Goal: Task Accomplishment & Management: Manage account settings

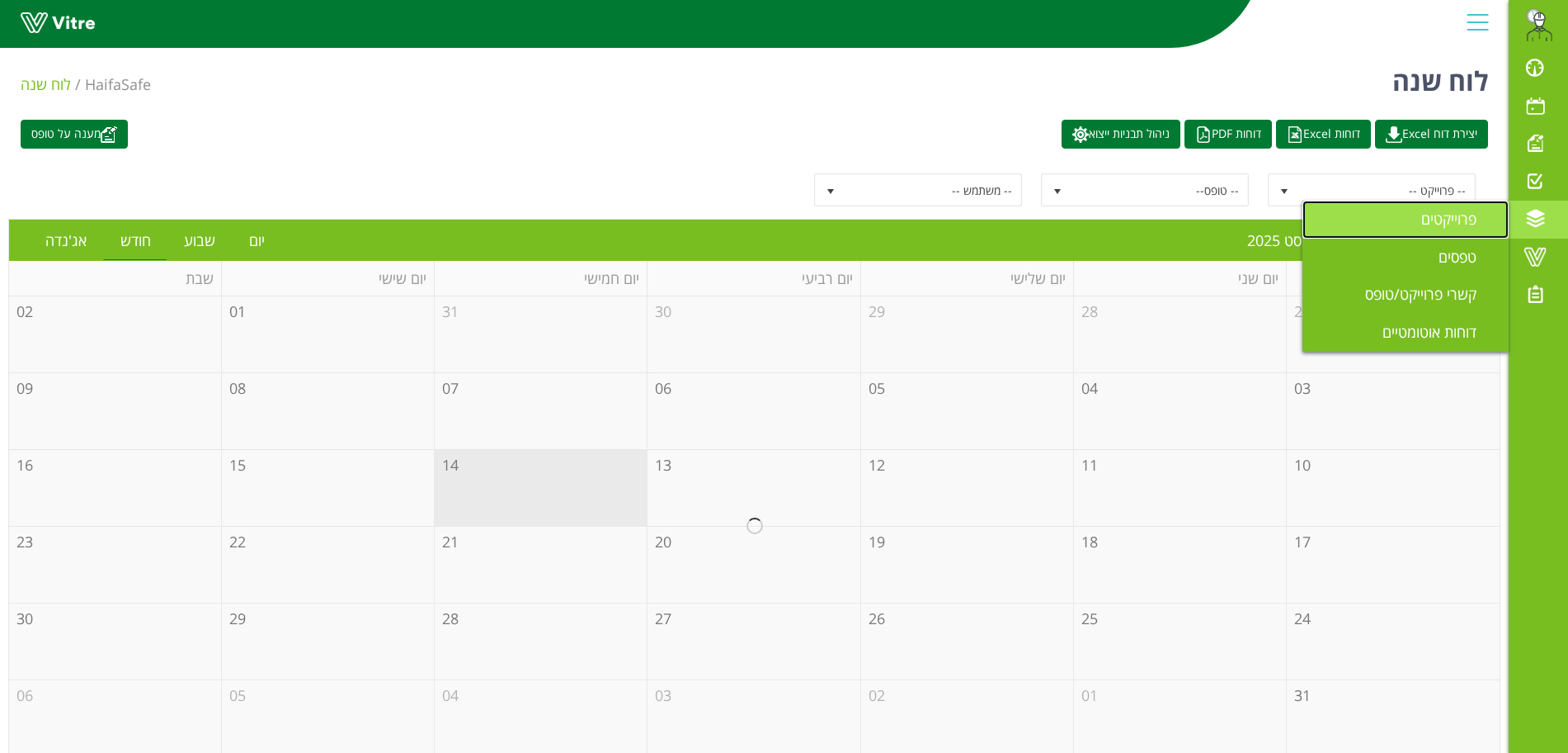
click at [1483, 218] on span "פרוייקטים" at bounding box center [1458, 218] width 75 height 20
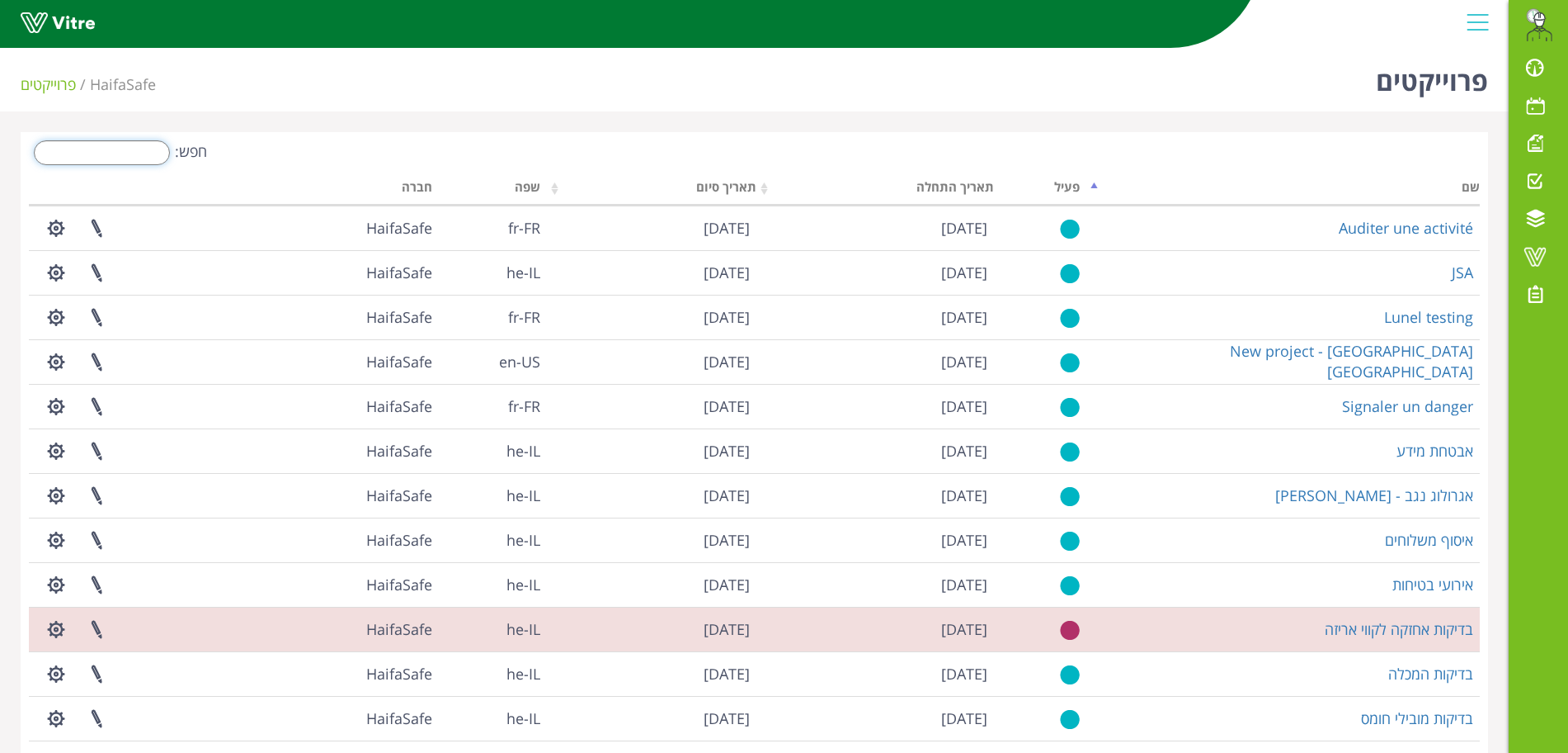
click at [122, 153] on input "חפש:" at bounding box center [101, 152] width 136 height 24
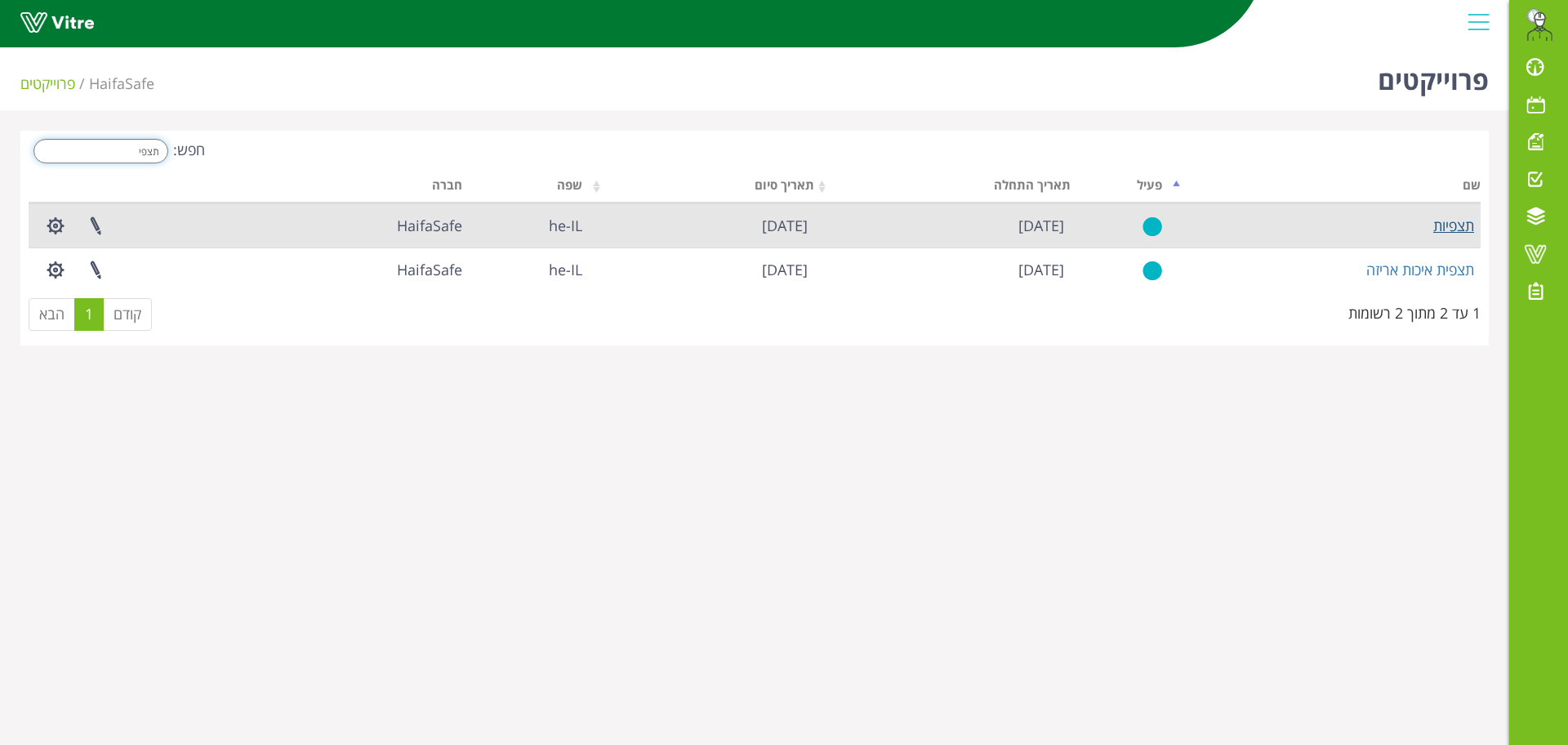
type input "תצפי"
click at [1458, 224] on link "תצפיות" at bounding box center [1454, 225] width 41 height 20
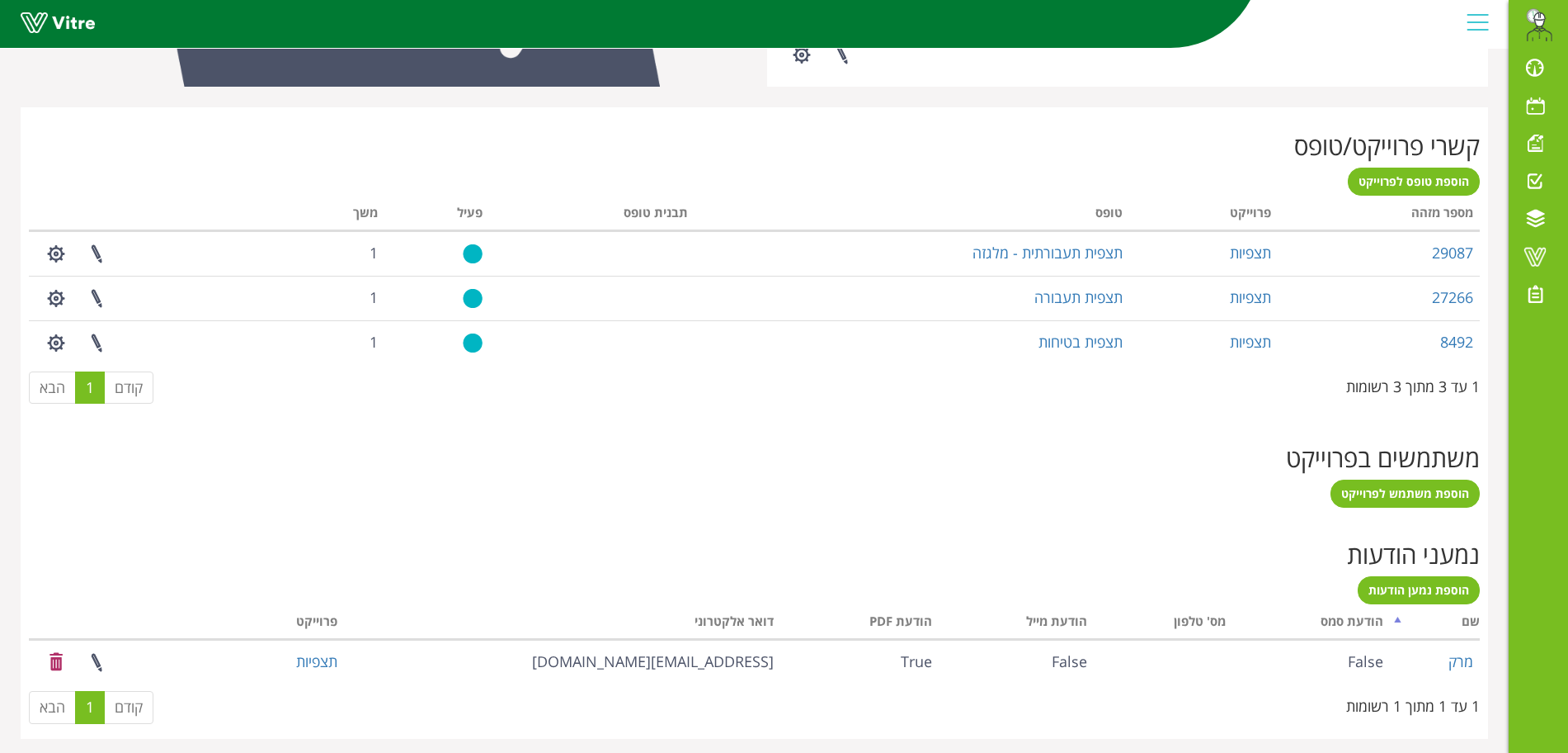
scroll to position [609, 0]
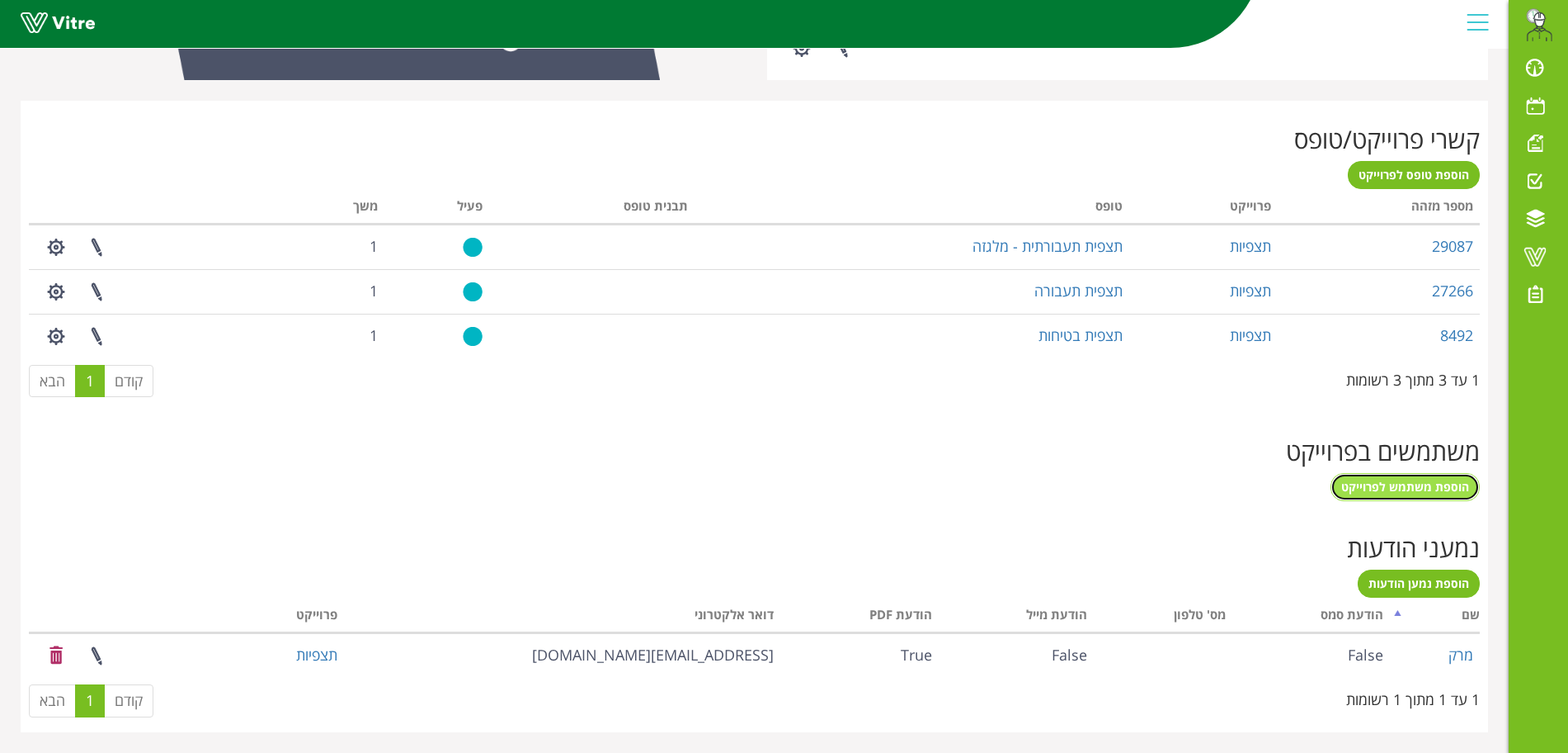
click at [1378, 490] on span "הוספת משתמש לפרוייקט" at bounding box center [1405, 486] width 128 height 16
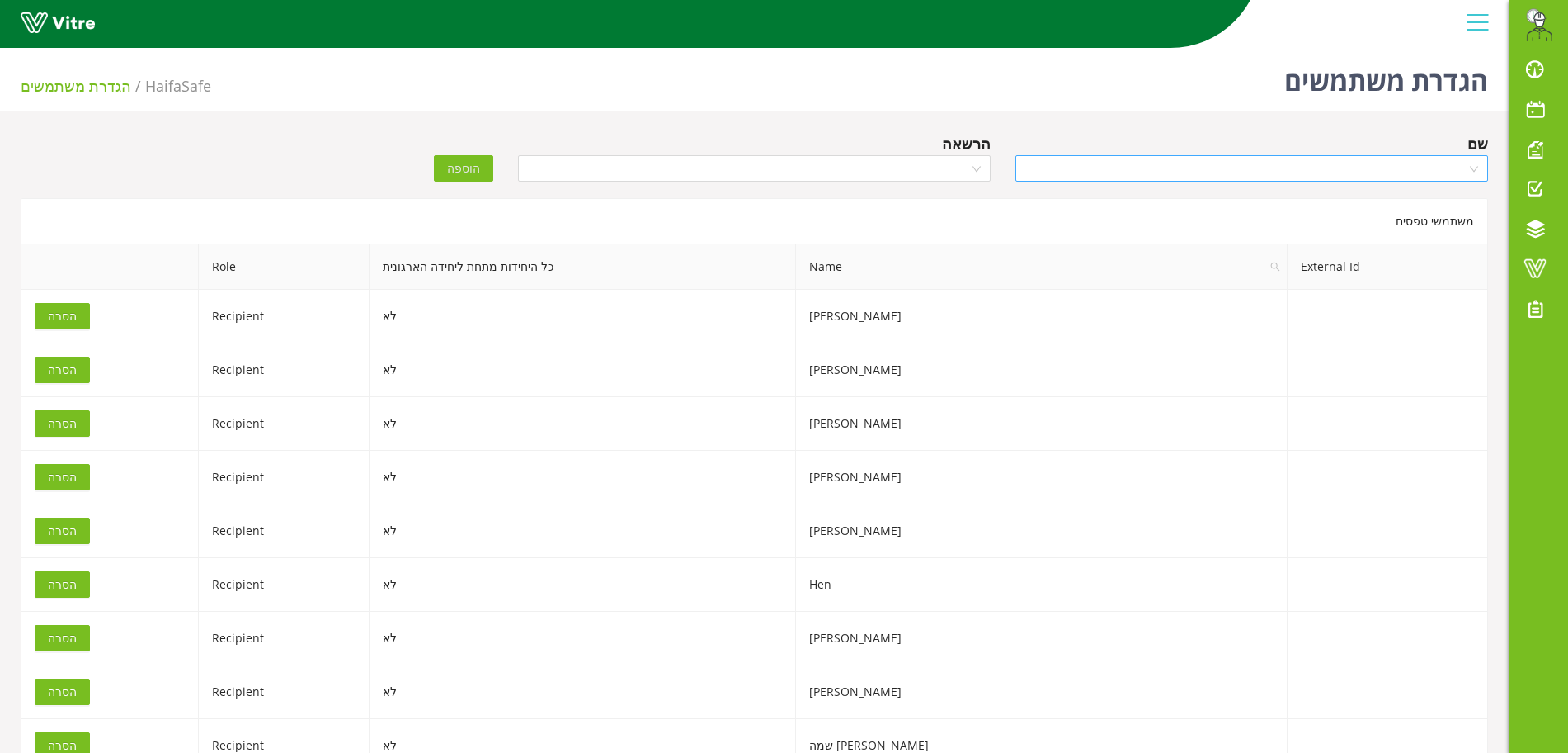
click at [1095, 172] on input "search" at bounding box center [1245, 168] width 441 height 24
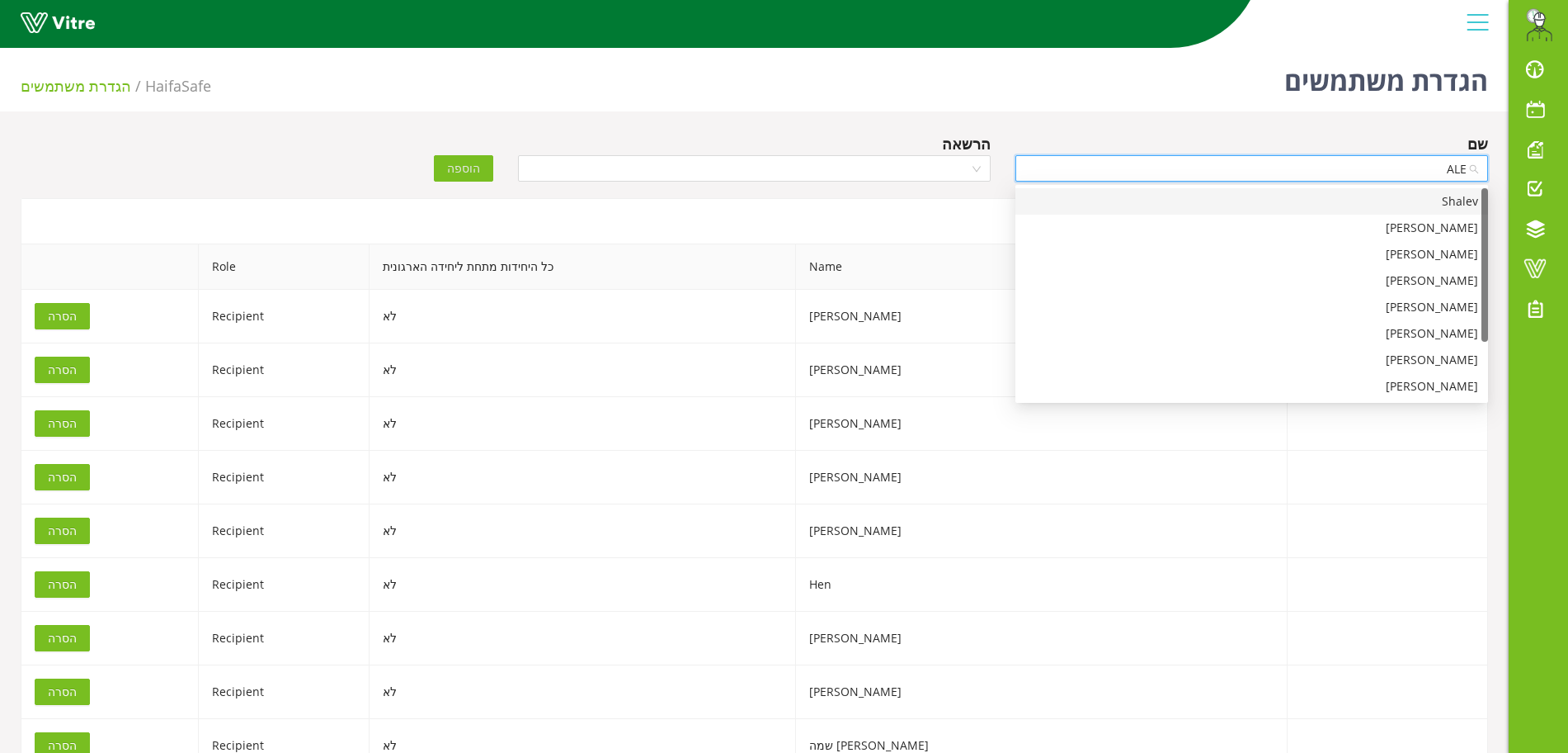
type input "ALEX"
click at [1439, 196] on div "Alexander" at bounding box center [1251, 201] width 453 height 18
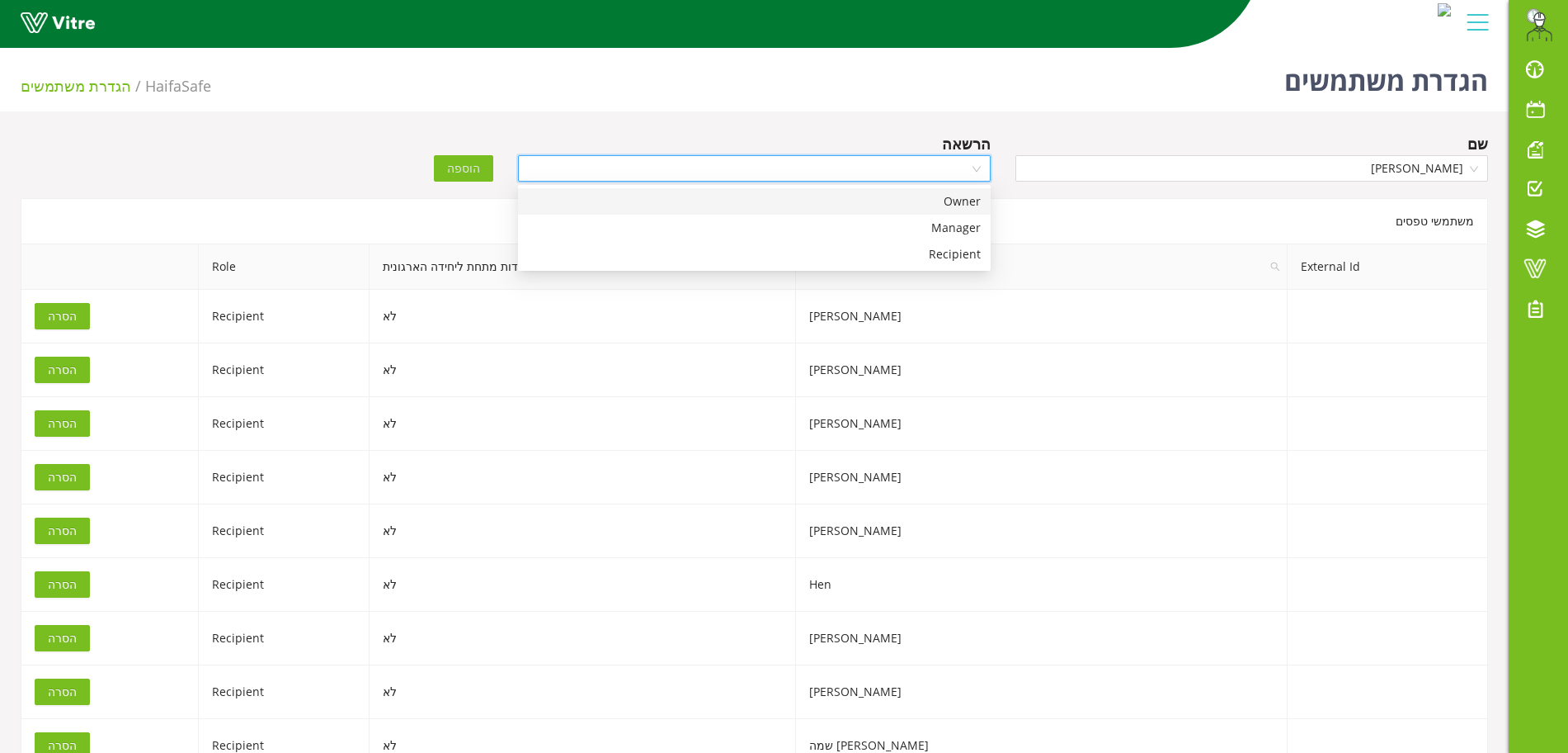
click at [945, 170] on input "search" at bounding box center [748, 168] width 441 height 24
click at [951, 251] on div "Recipient" at bounding box center [754, 254] width 453 height 18
click at [480, 167] on span "הוספה" at bounding box center [463, 168] width 33 height 18
click at [1391, 175] on input "search" at bounding box center [1245, 168] width 441 height 24
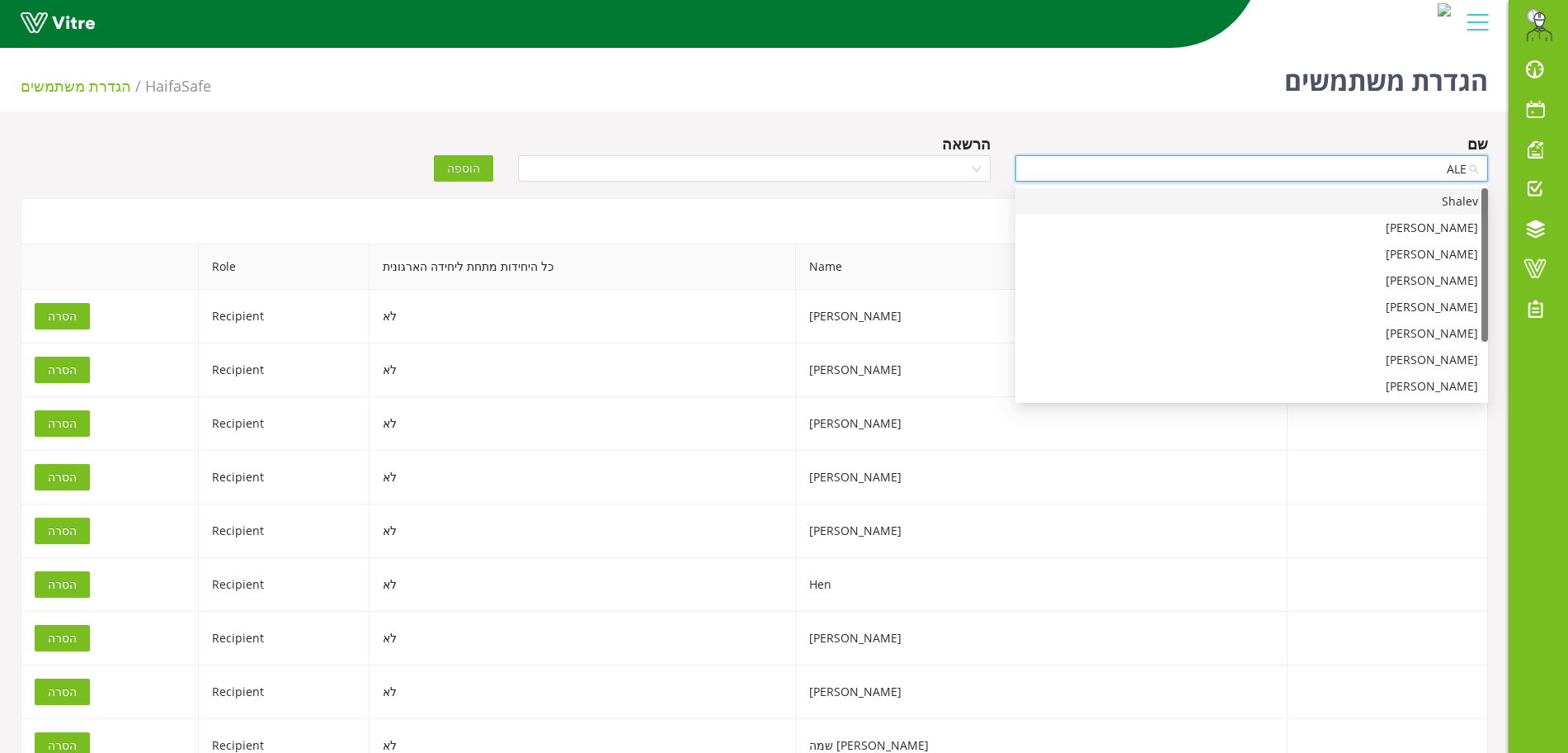
type input "ALEX"
click at [1440, 355] on div "Alexander" at bounding box center [1251, 360] width 453 height 18
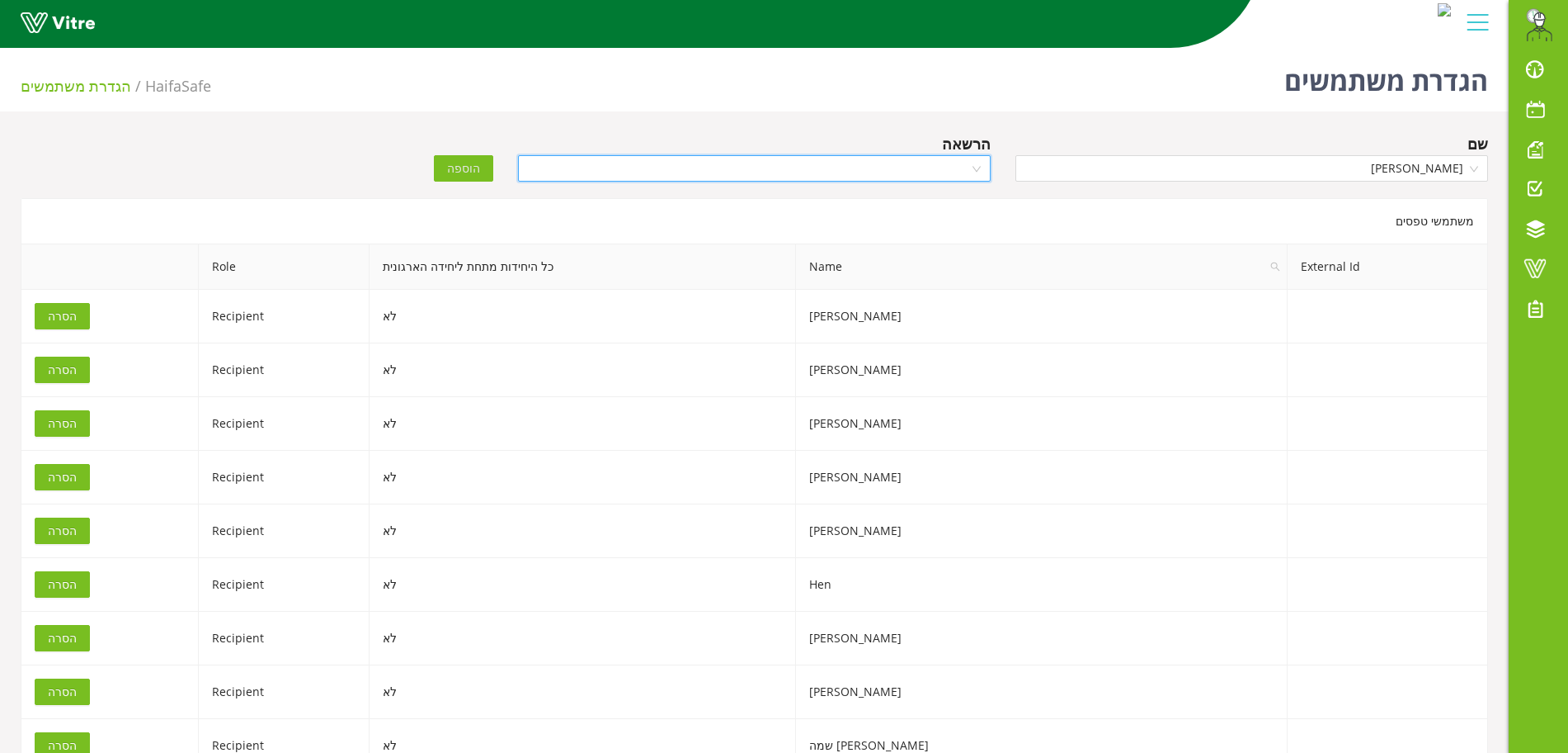
click at [834, 169] on input "search" at bounding box center [748, 168] width 441 height 24
click at [583, 266] on div "Recipient" at bounding box center [754, 254] width 473 height 26
click at [455, 172] on span "הוספה" at bounding box center [463, 168] width 33 height 18
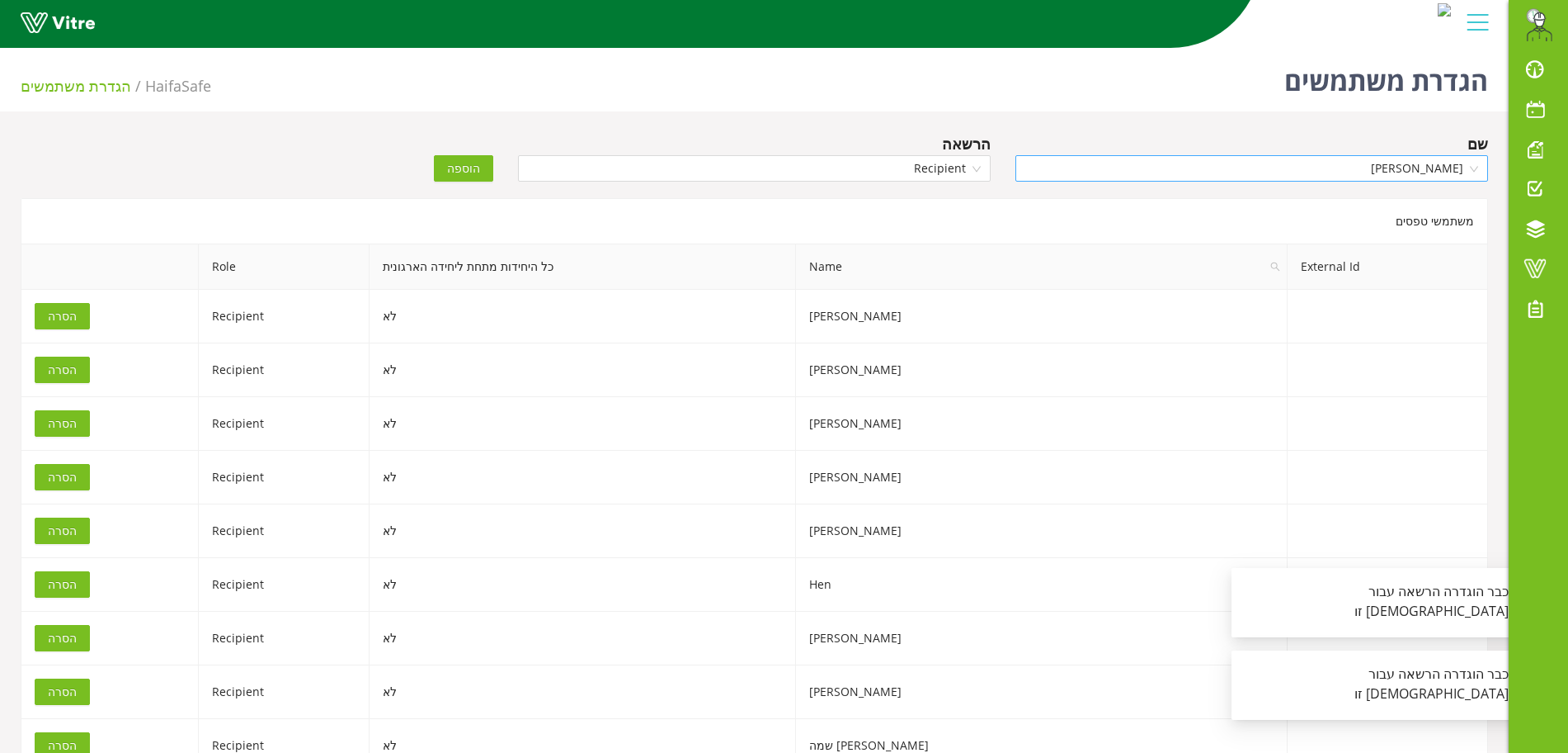
scroll to position [12364, 0]
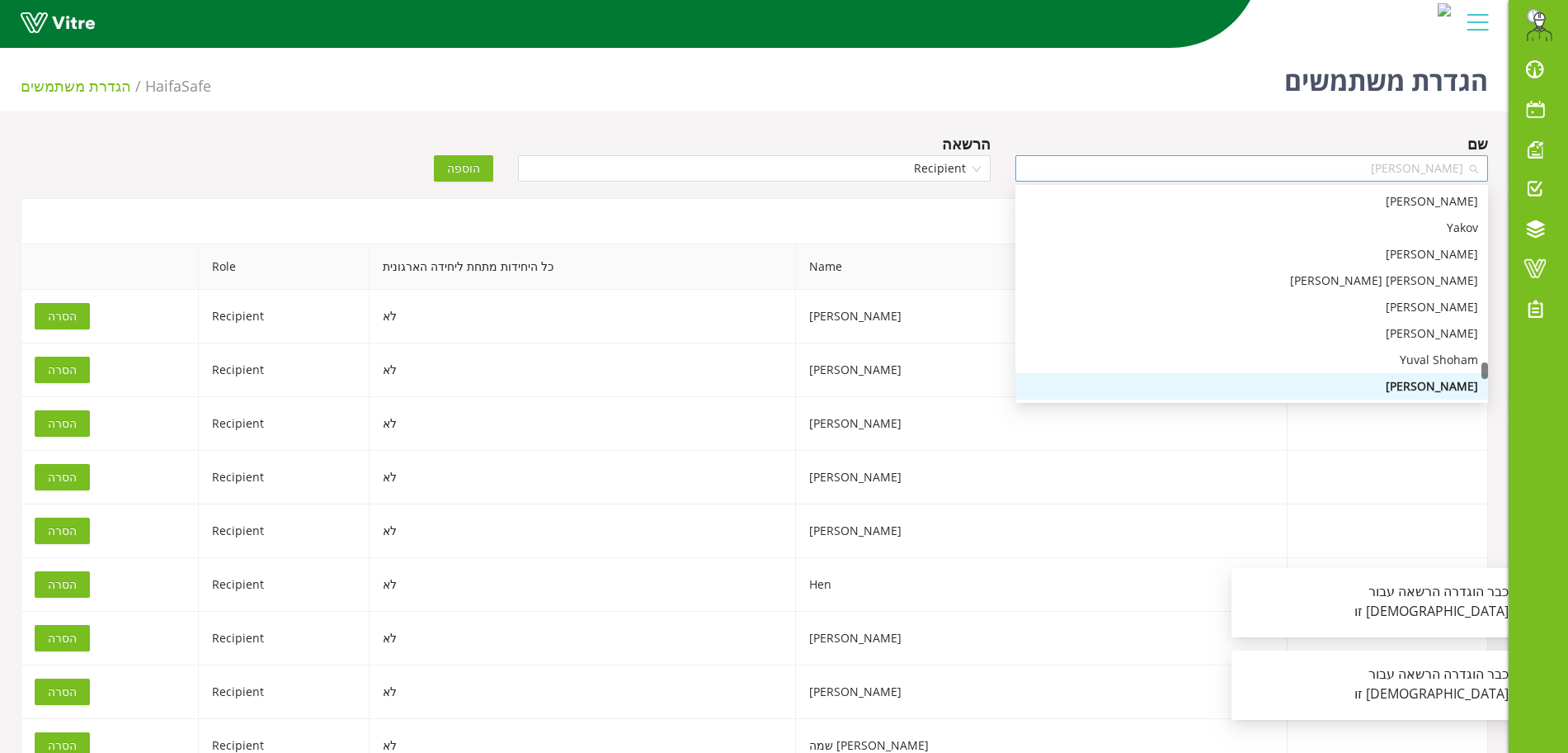
click at [1259, 163] on span "Alexander" at bounding box center [1251, 168] width 453 height 24
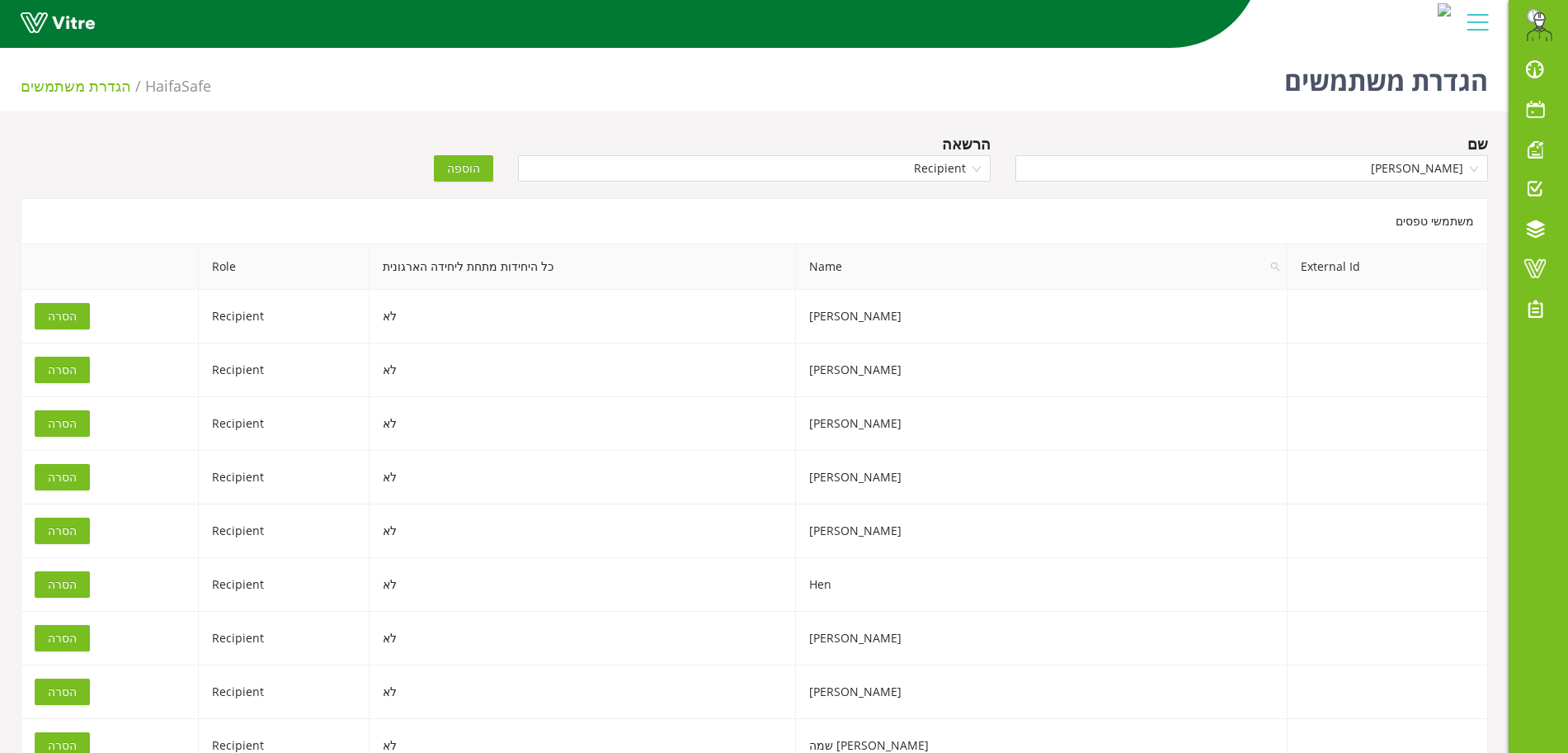
click at [1277, 139] on div "שם" at bounding box center [1252, 144] width 473 height 23
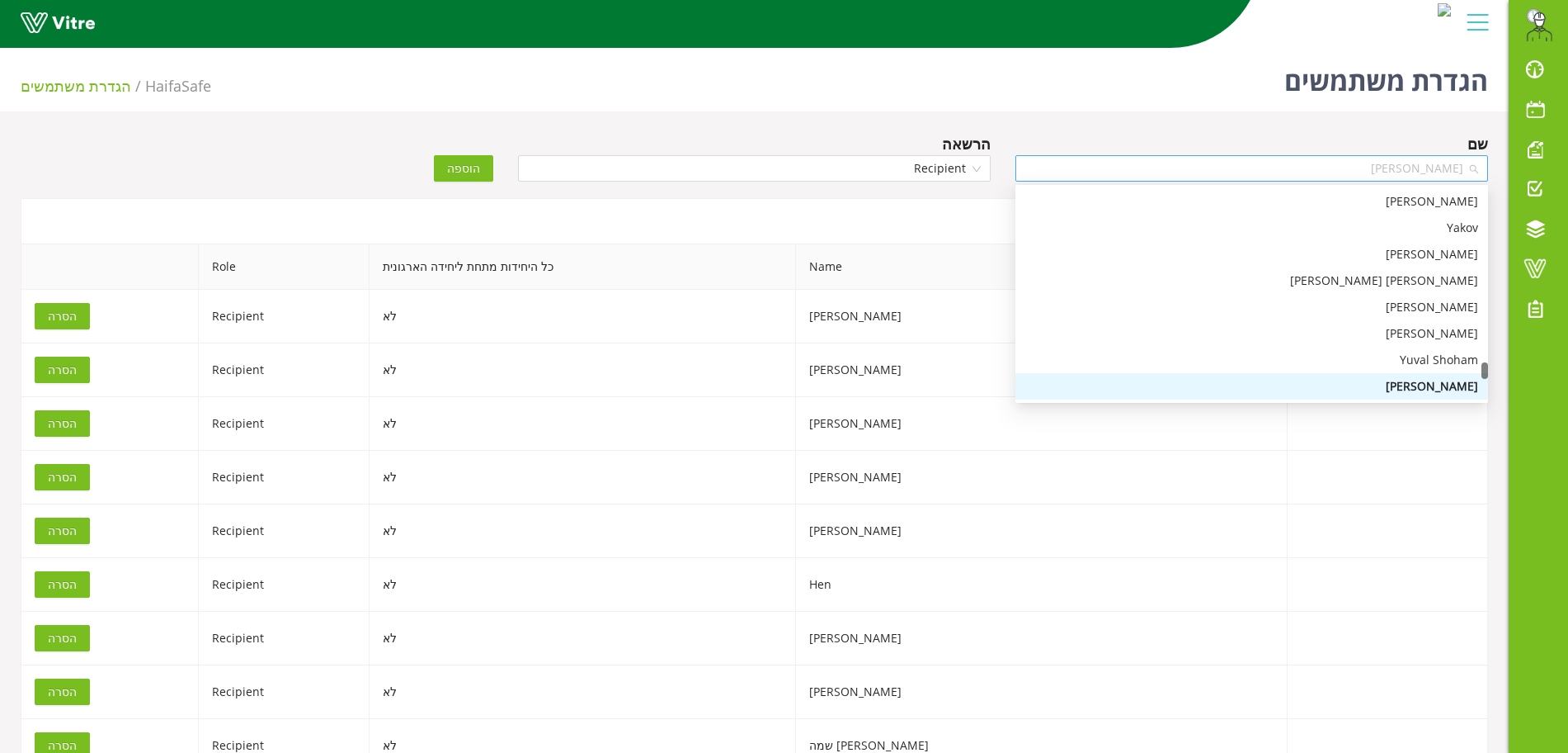
click at [1277, 167] on span "Alexander" at bounding box center [1251, 168] width 453 height 24
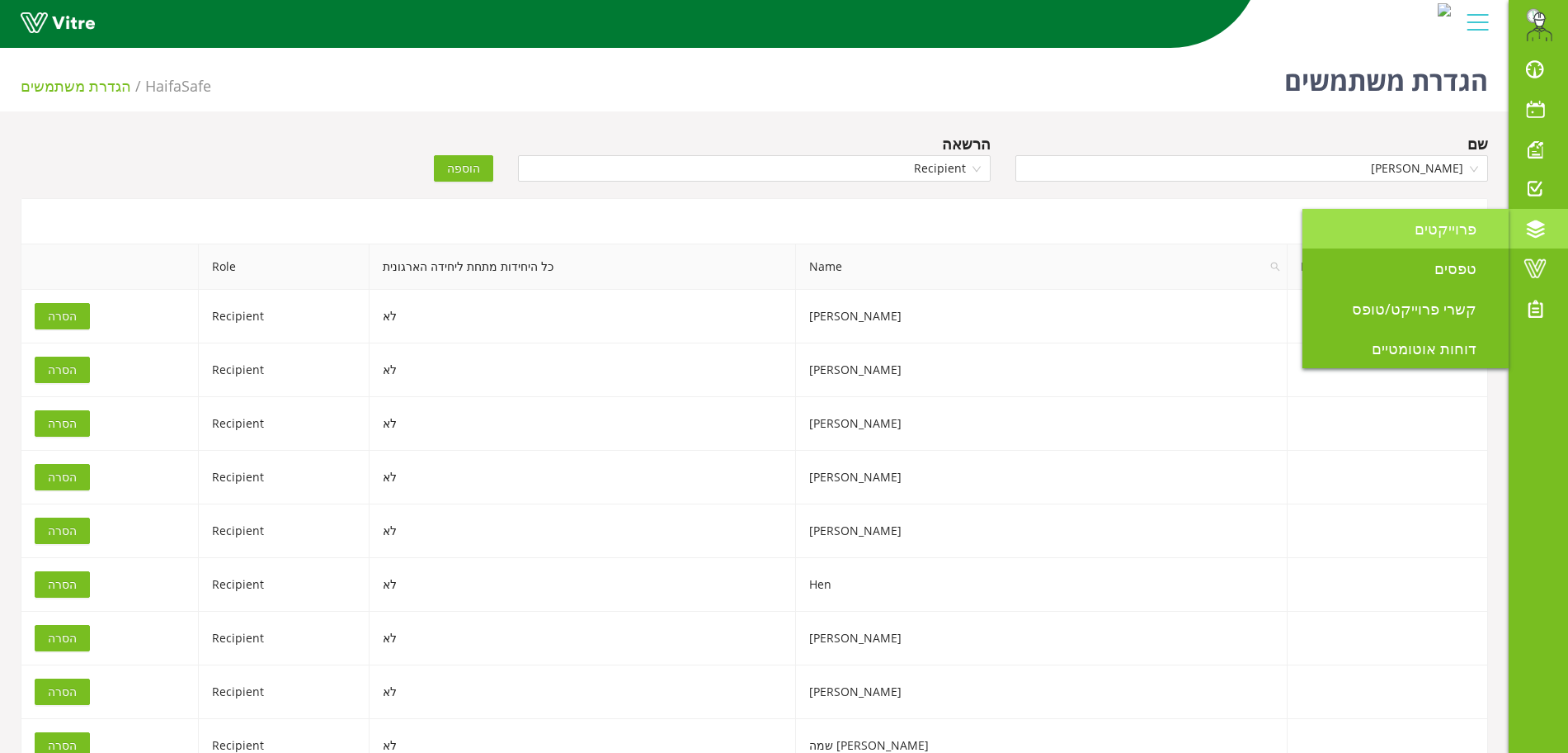
click at [1435, 240] on link "פרוייקטים" at bounding box center [1406, 228] width 206 height 39
